Goal: Information Seeking & Learning: Learn about a topic

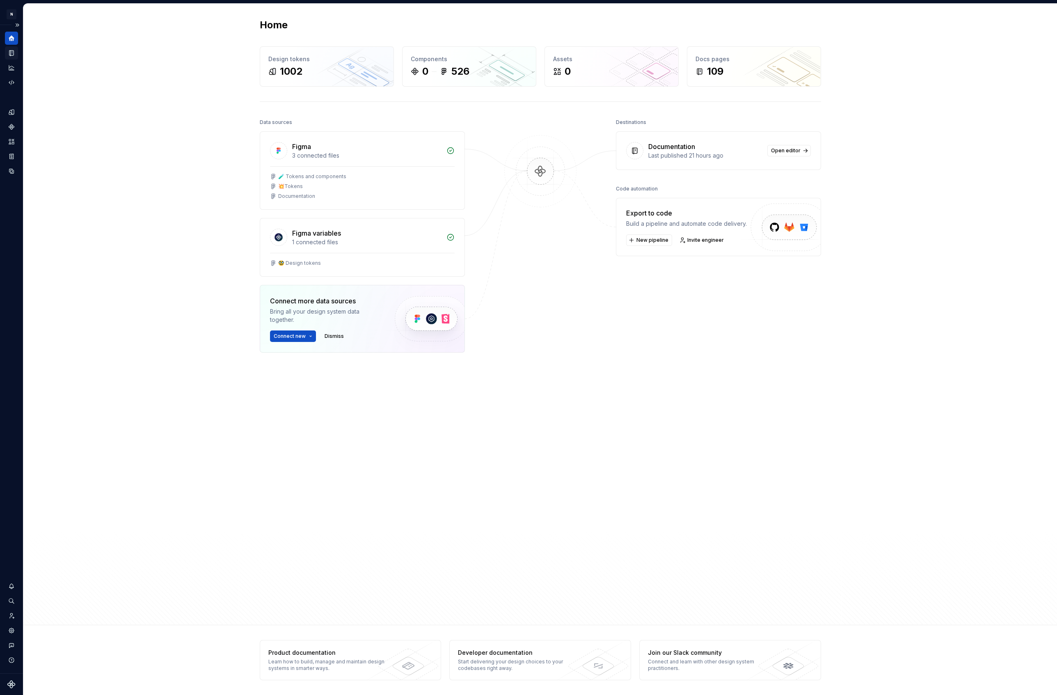
click at [16, 53] on div "Documentation" at bounding box center [11, 52] width 13 height 13
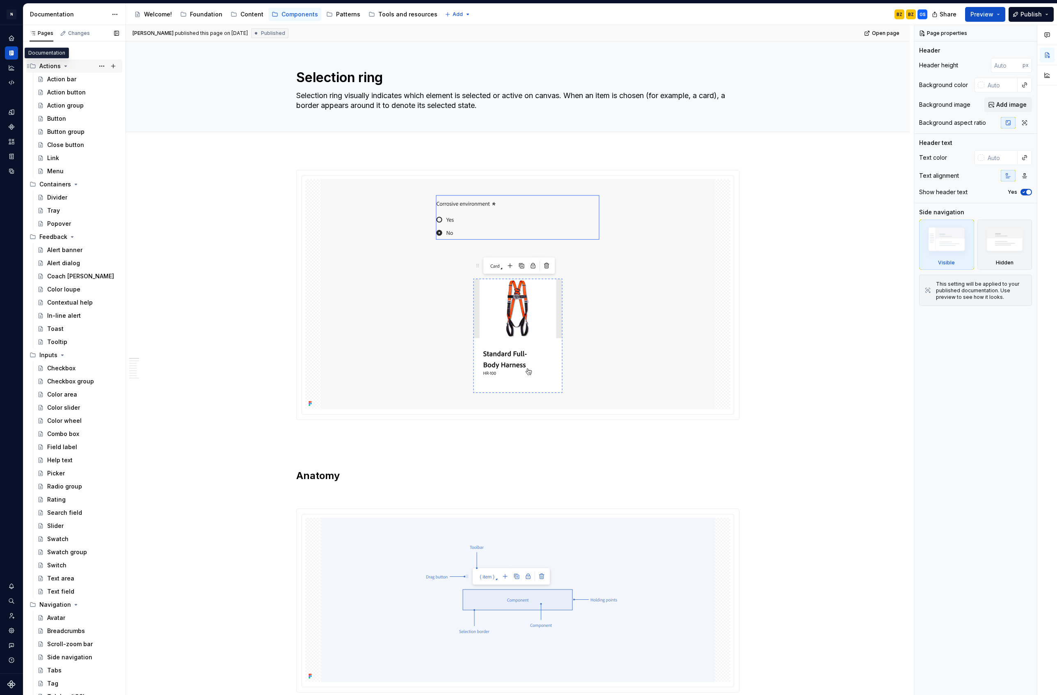
click at [44, 62] on div "Actions" at bounding box center [49, 66] width 21 height 8
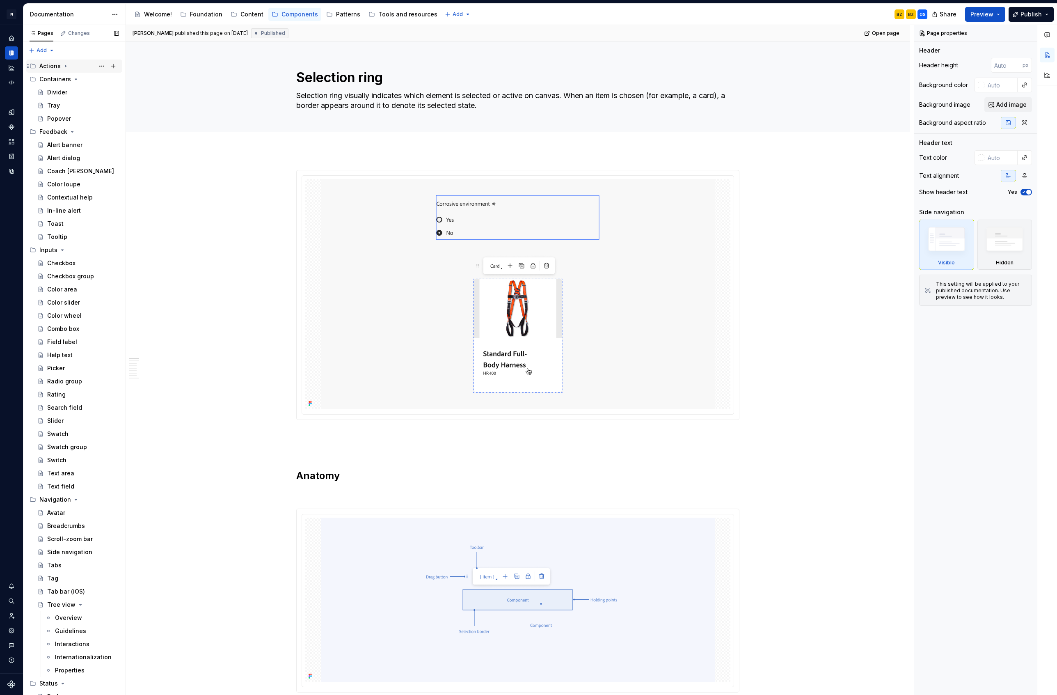
click at [44, 62] on div "Actions" at bounding box center [49, 66] width 21 height 8
click at [63, 85] on div "Action bar" at bounding box center [78, 79] width 88 height 13
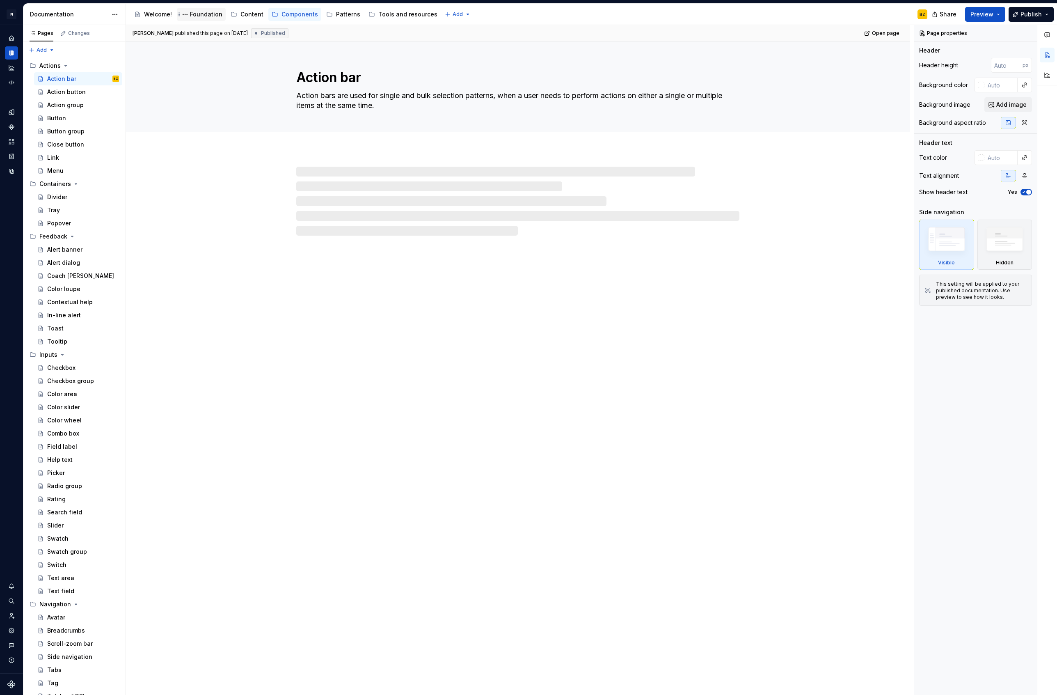
click at [197, 12] on div "Foundation" at bounding box center [206, 14] width 32 height 8
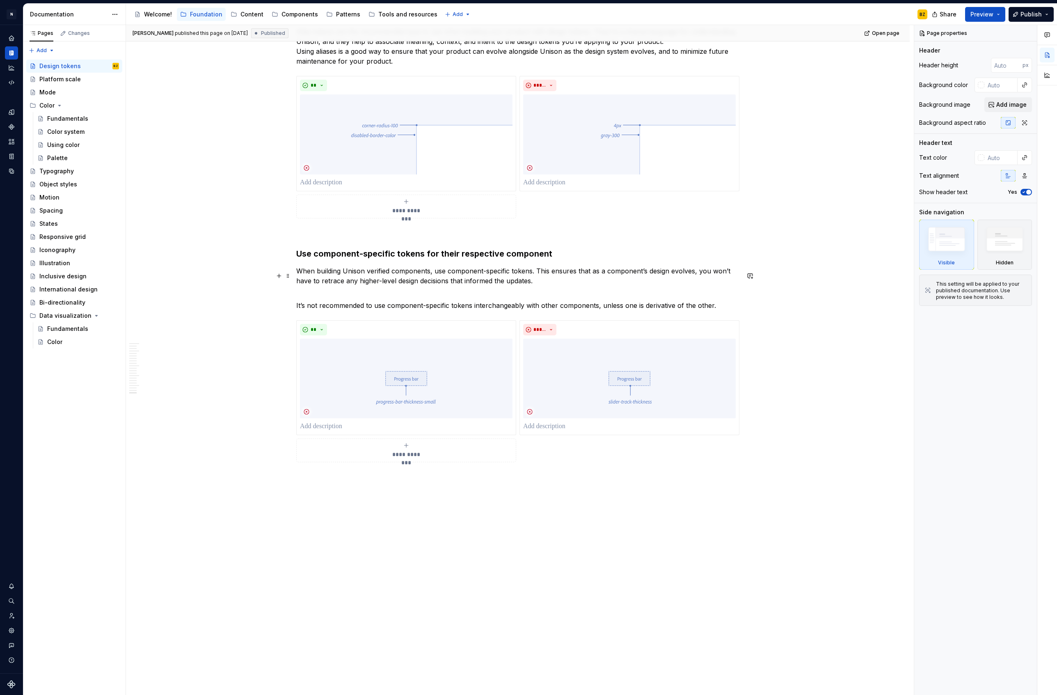
scroll to position [3931, 0]
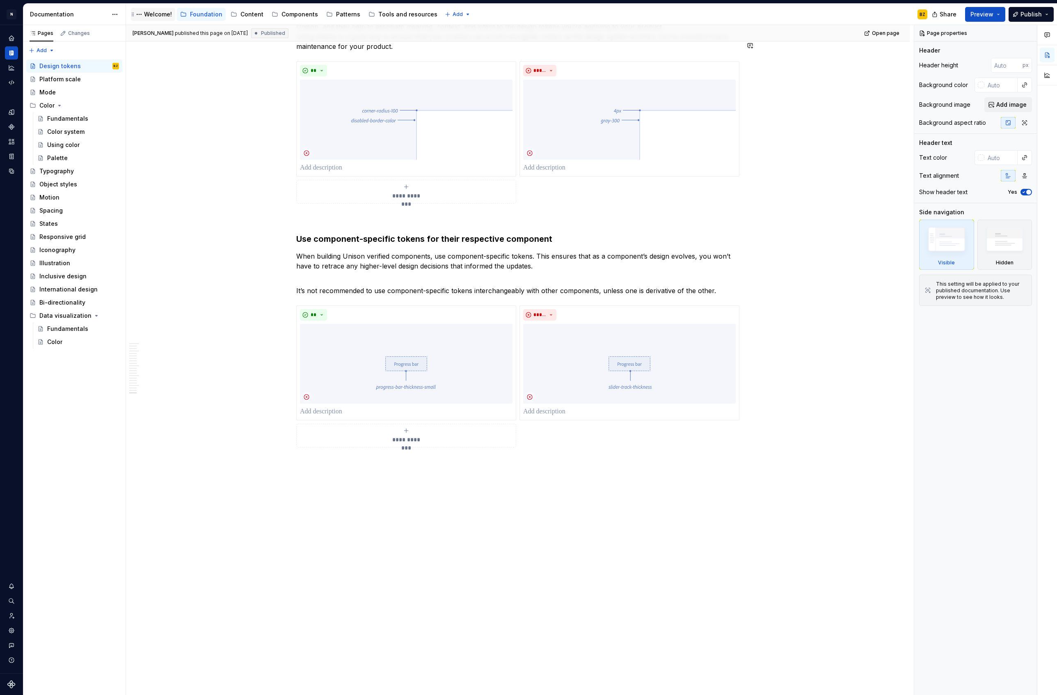
click at [164, 17] on div "Welcome!" at bounding box center [158, 14] width 28 height 8
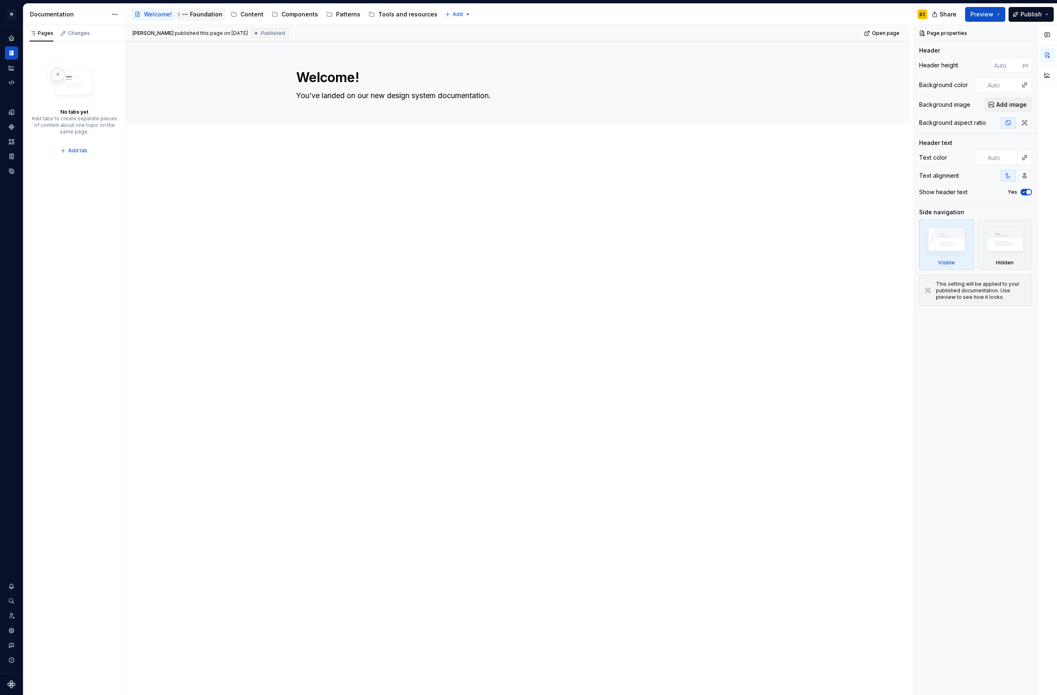
click at [197, 16] on div "Foundation" at bounding box center [206, 14] width 32 height 8
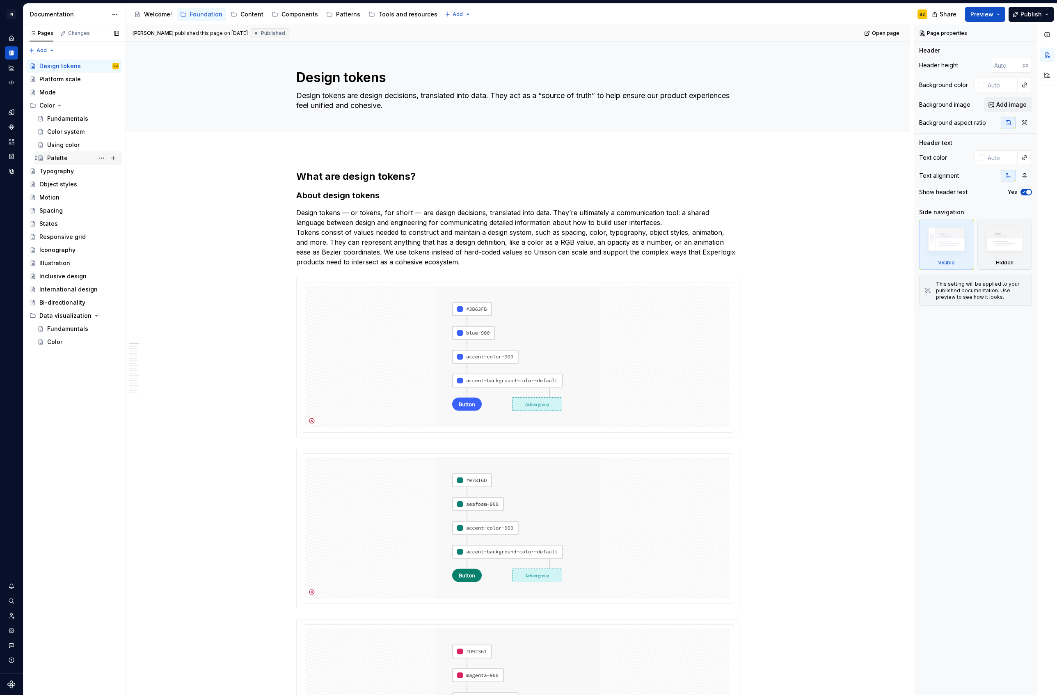
click at [63, 154] on div "Palette" at bounding box center [57, 158] width 21 height 8
type textarea "*"
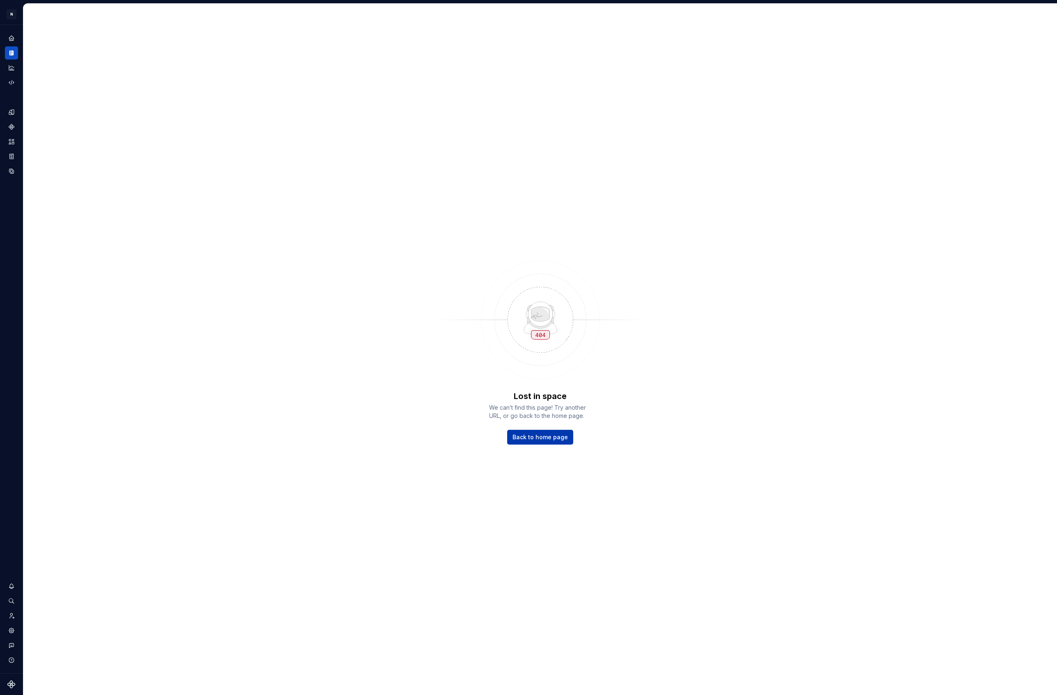
click at [541, 441] on link "Back to home page" at bounding box center [540, 437] width 66 height 15
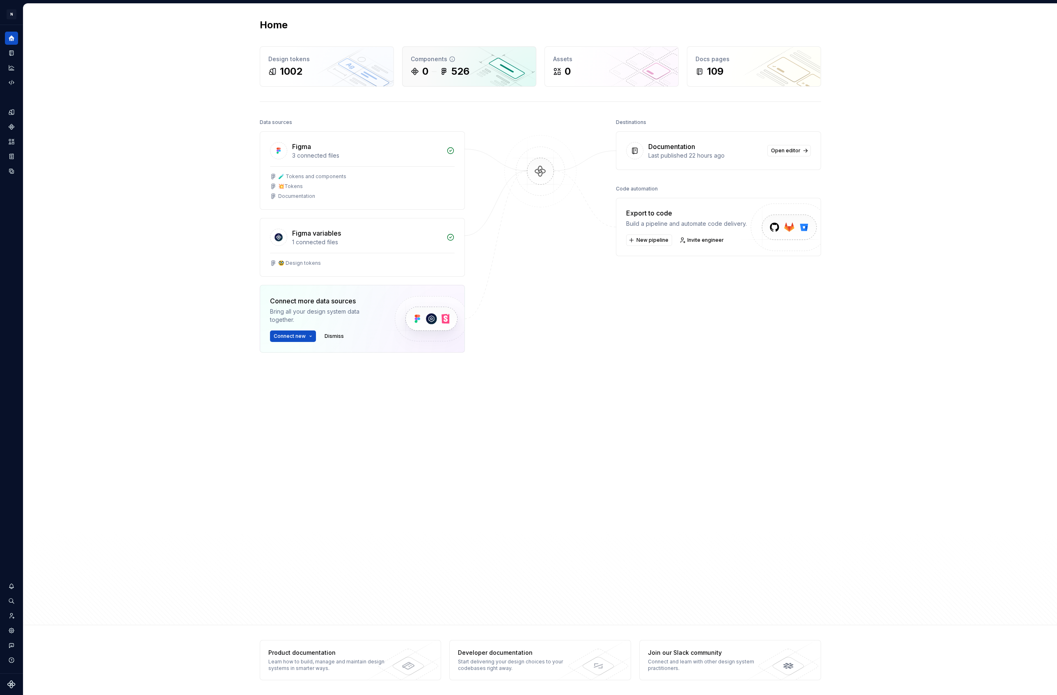
click at [439, 67] on div "0 526" at bounding box center [469, 71] width 117 height 13
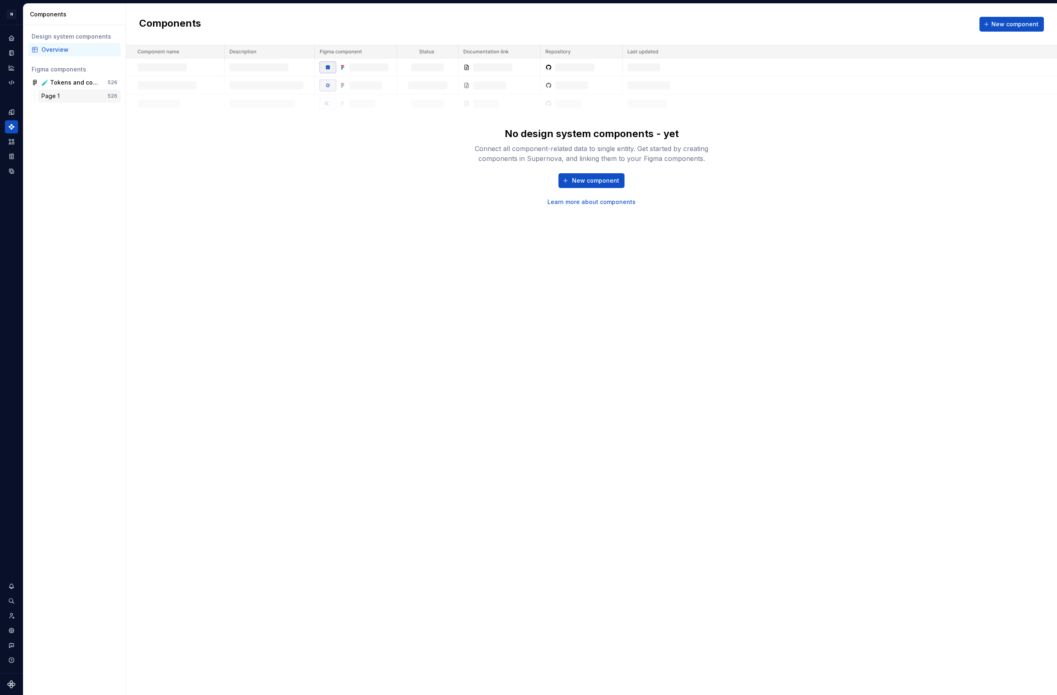
click at [62, 96] on div "Page 1" at bounding box center [51, 96] width 21 height 8
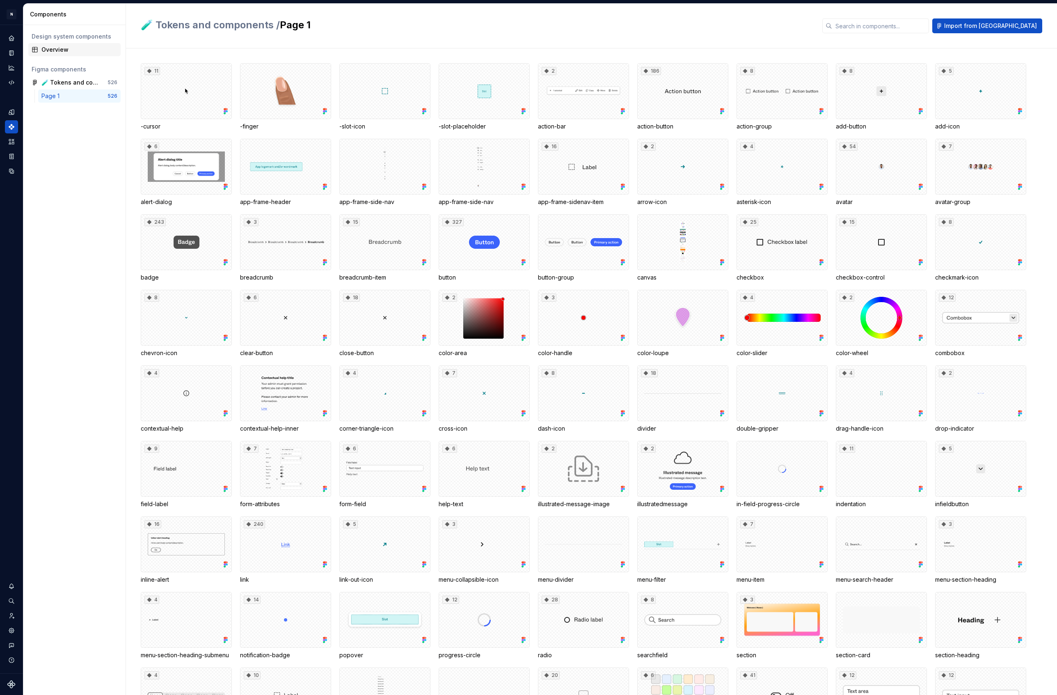
click at [55, 46] on div "Overview" at bounding box center [79, 50] width 76 height 8
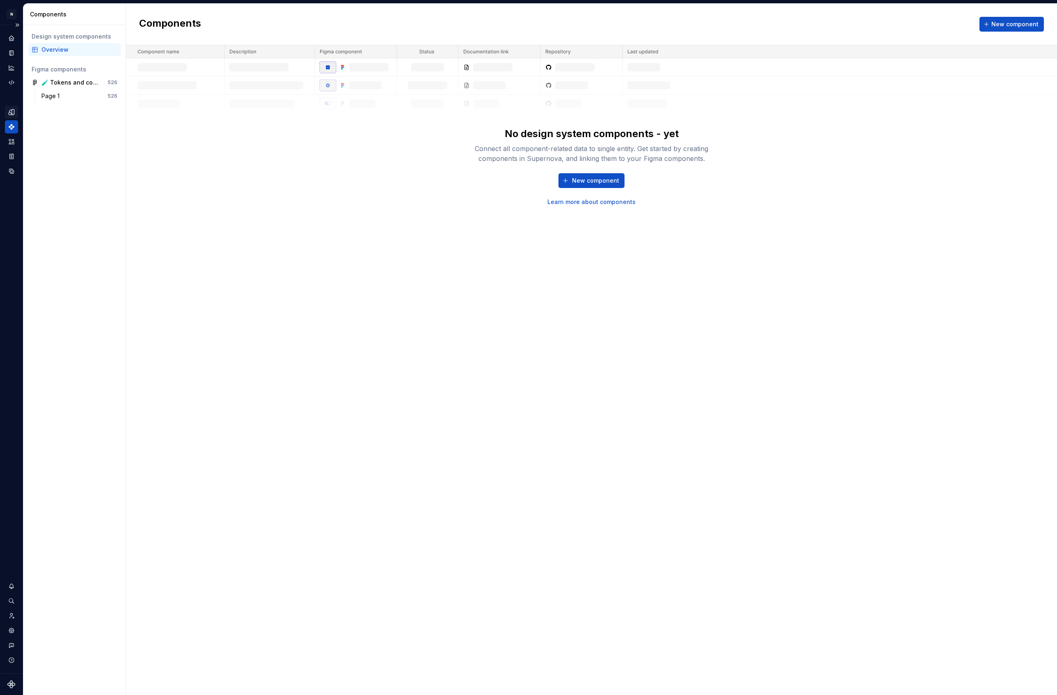
click at [12, 112] on icon "Design tokens" at bounding box center [13, 111] width 2 height 5
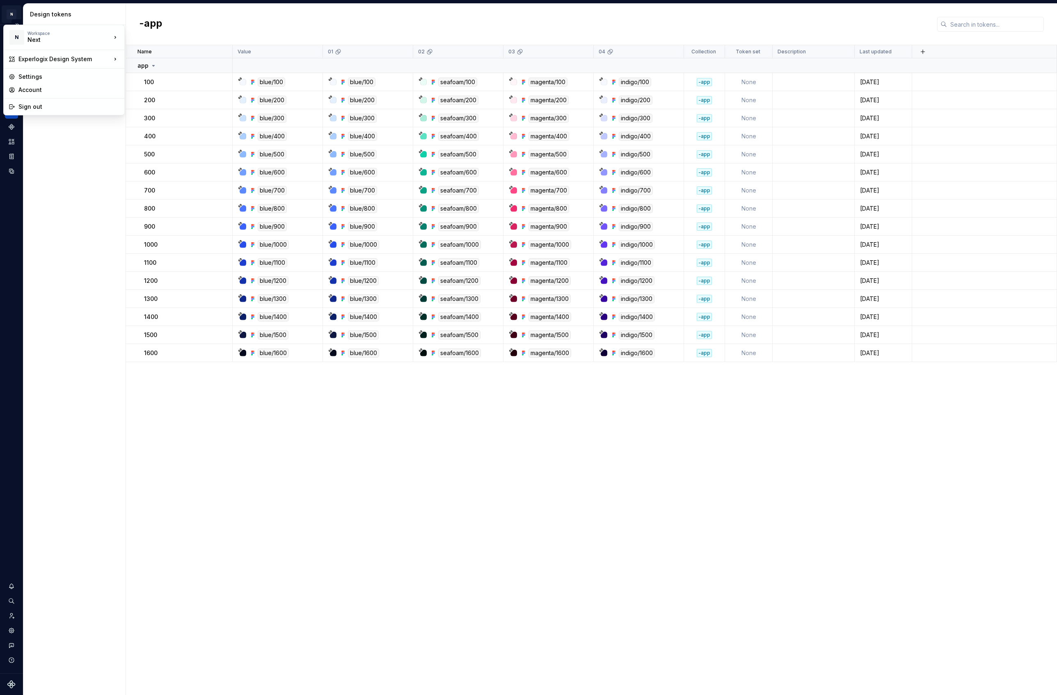
click at [12, 13] on html "N Experlogix Design System BZ Design system data Design tokens All tokens Colle…" at bounding box center [528, 347] width 1057 height 695
click at [44, 39] on div "Next" at bounding box center [62, 40] width 70 height 8
click at [162, 50] on div "TokenTest" at bounding box center [167, 49] width 58 height 8
